Goal: Transaction & Acquisition: Download file/media

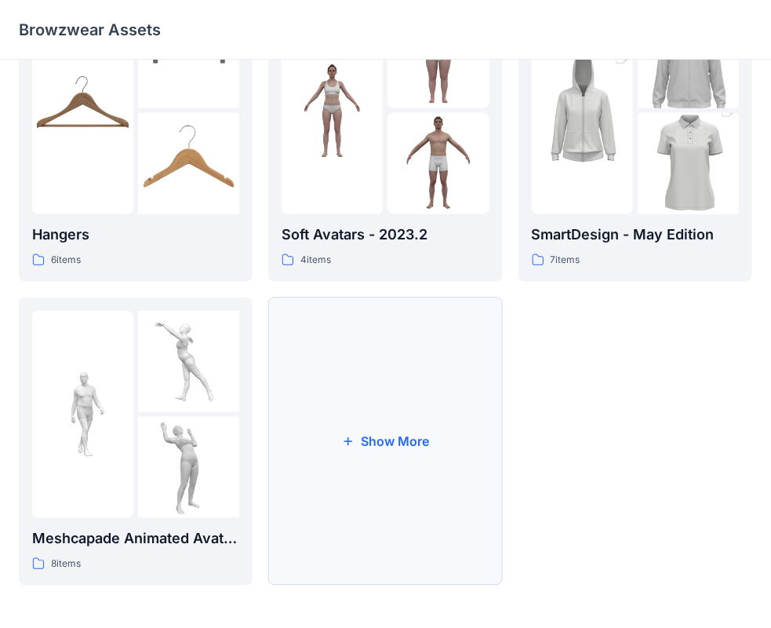
scroll to position [389, 0]
click at [387, 461] on button "Show More" at bounding box center [385, 441] width 234 height 288
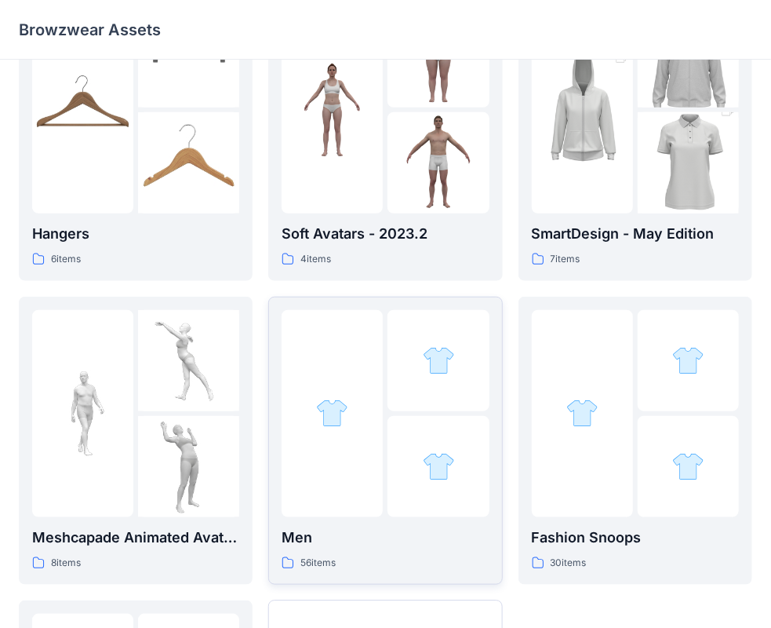
click at [398, 410] on div at bounding box center [438, 360] width 101 height 101
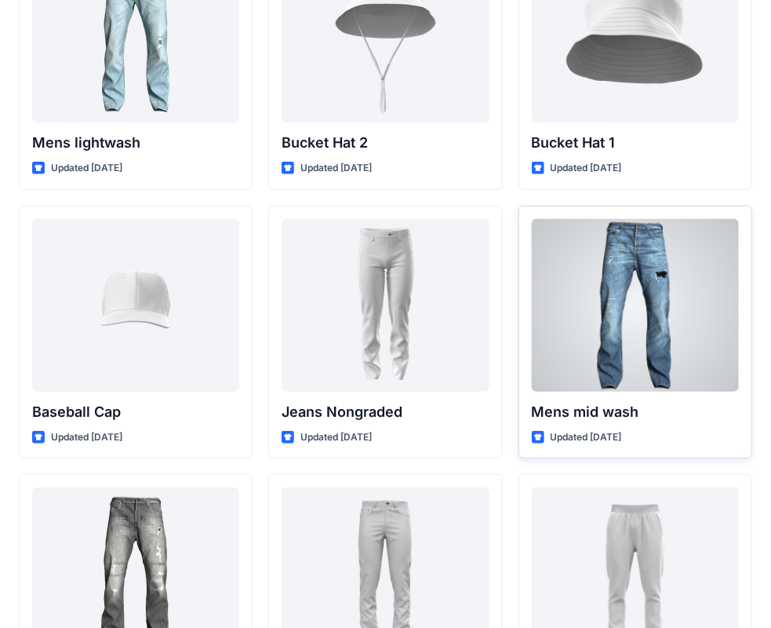
scroll to position [157, 0]
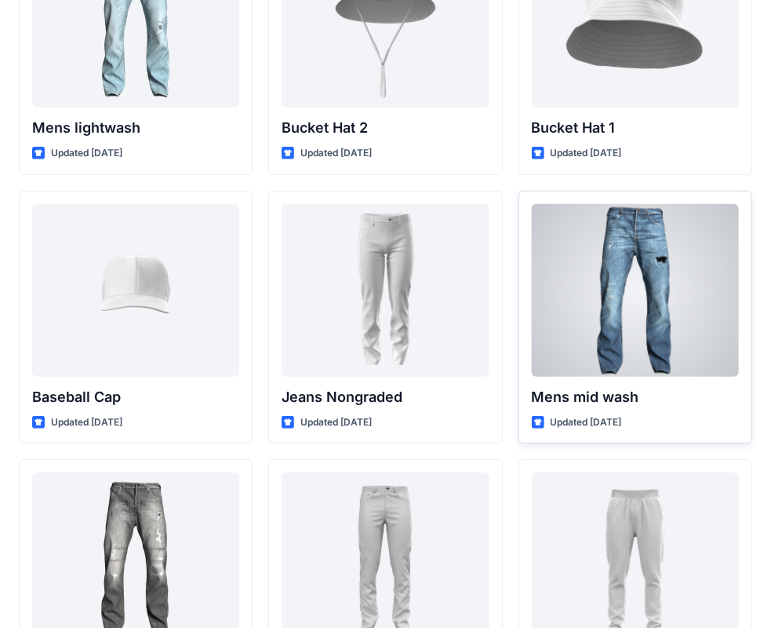
click at [607, 315] on div at bounding box center [635, 290] width 207 height 173
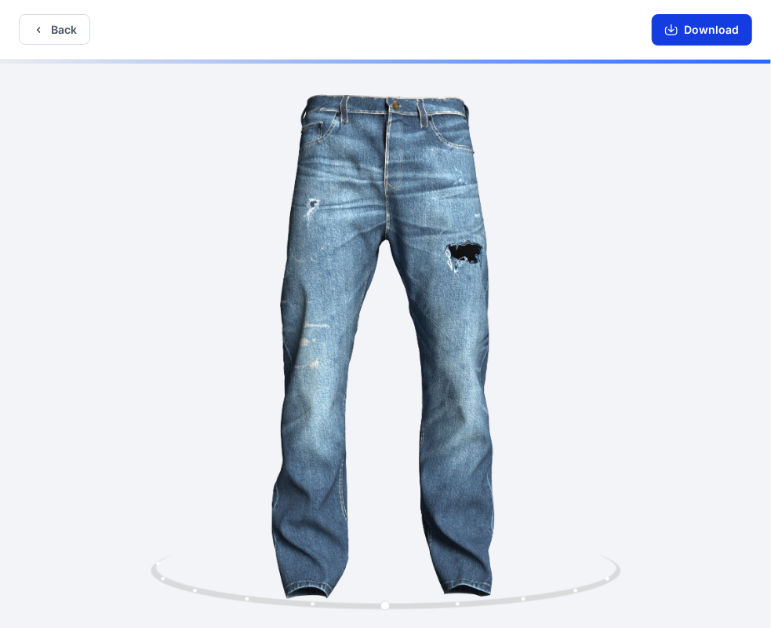
click at [681, 27] on button "Download" at bounding box center [702, 29] width 100 height 31
